Goal: Task Accomplishment & Management: Use online tool/utility

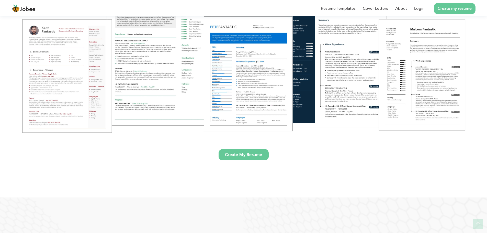
scroll to position [102, 0]
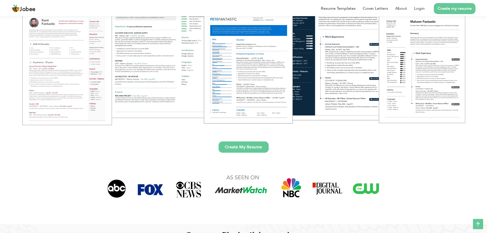
click at [264, 146] on link "Create My Resume" at bounding box center [244, 146] width 50 height 11
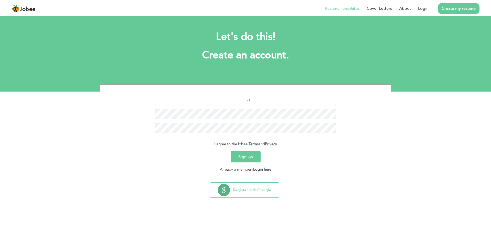
click at [345, 8] on link "Resume Templates" at bounding box center [342, 8] width 35 height 6
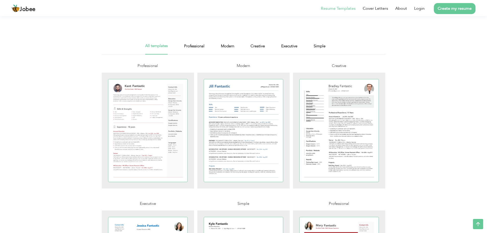
scroll to position [29, 0]
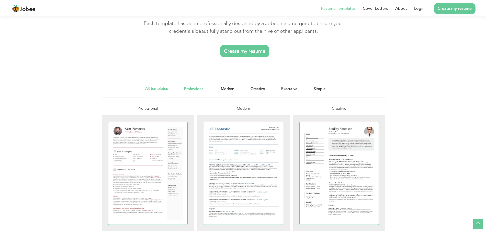
click at [204, 88] on link "Professional" at bounding box center [194, 92] width 20 height 12
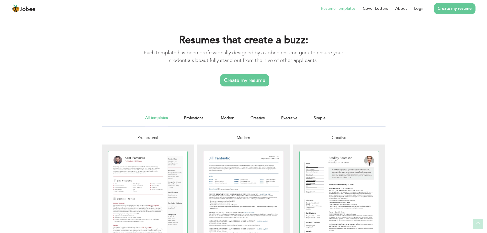
scroll to position [0, 0]
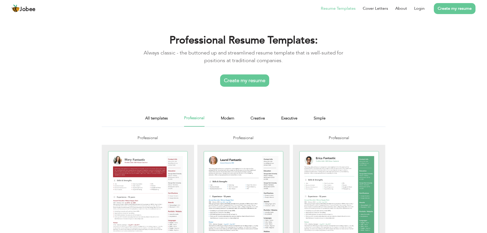
drag, startPoint x: 144, startPoint y: 78, endPoint x: 116, endPoint y: 70, distance: 29.7
drag, startPoint x: 116, startPoint y: 70, endPoint x: 324, endPoint y: 80, distance: 208.3
click at [324, 80] on div "Create my resume" at bounding box center [243, 81] width 219 height 8
click at [153, 117] on link "All templates" at bounding box center [156, 121] width 22 height 12
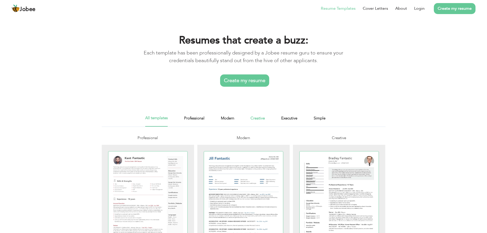
click at [258, 116] on link "Creative" at bounding box center [258, 121] width 14 height 12
